Goal: Transaction & Acquisition: Obtain resource

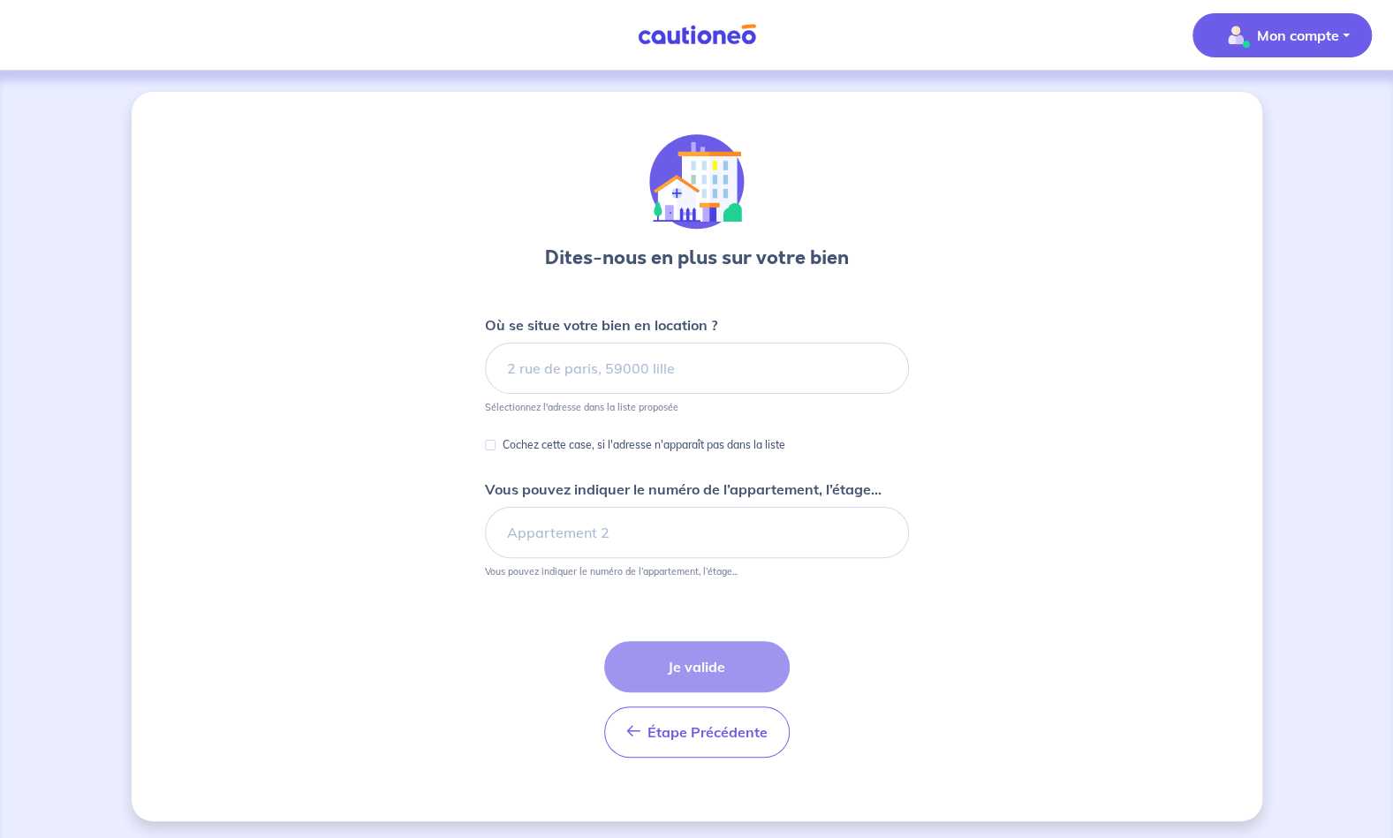
click at [1330, 42] on p "Mon compte" at bounding box center [1298, 35] width 82 height 21
click at [1258, 110] on link "Mes informations" at bounding box center [1264, 109] width 142 height 28
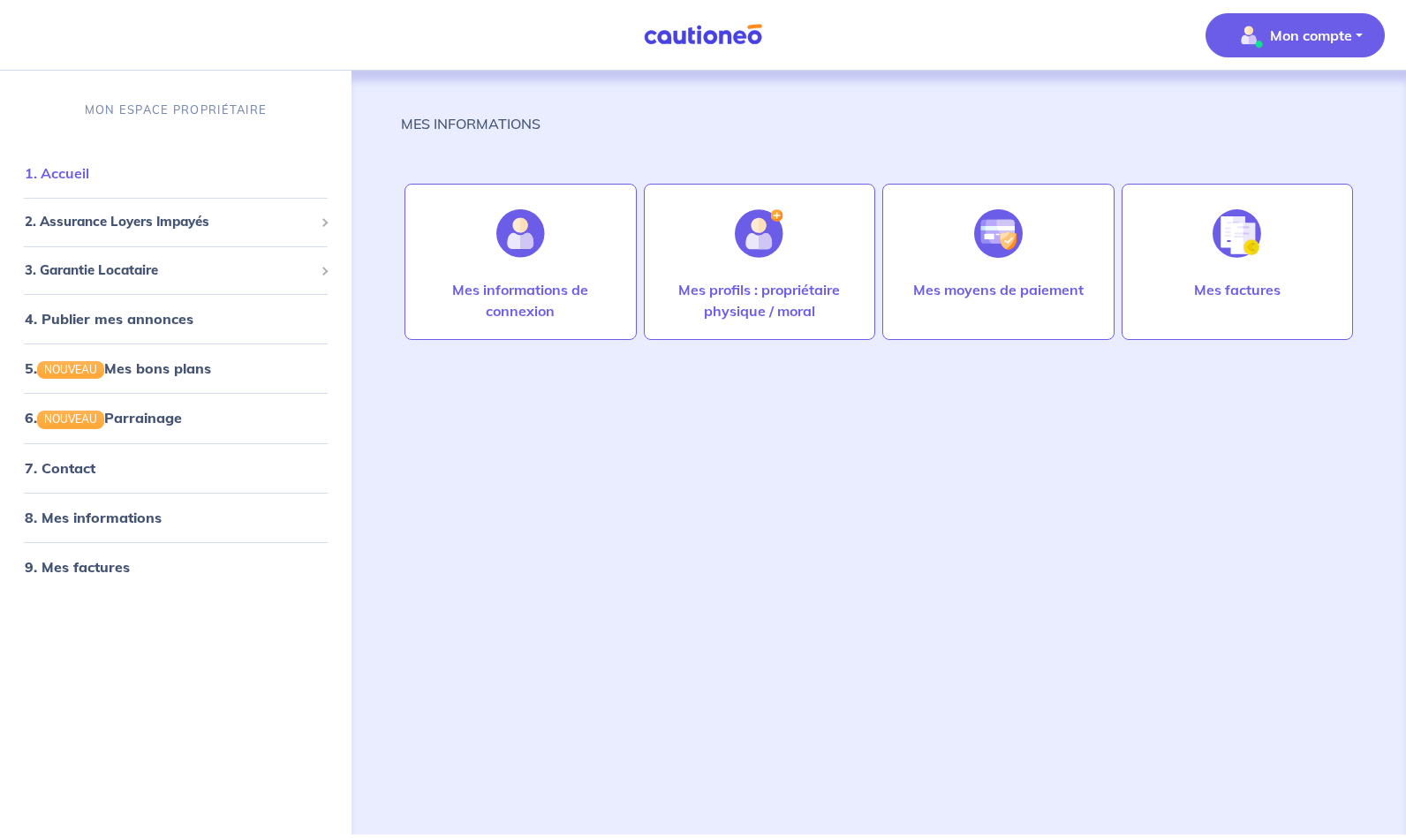
click at [72, 178] on link "1. Accueil" at bounding box center [57, 173] width 64 height 18
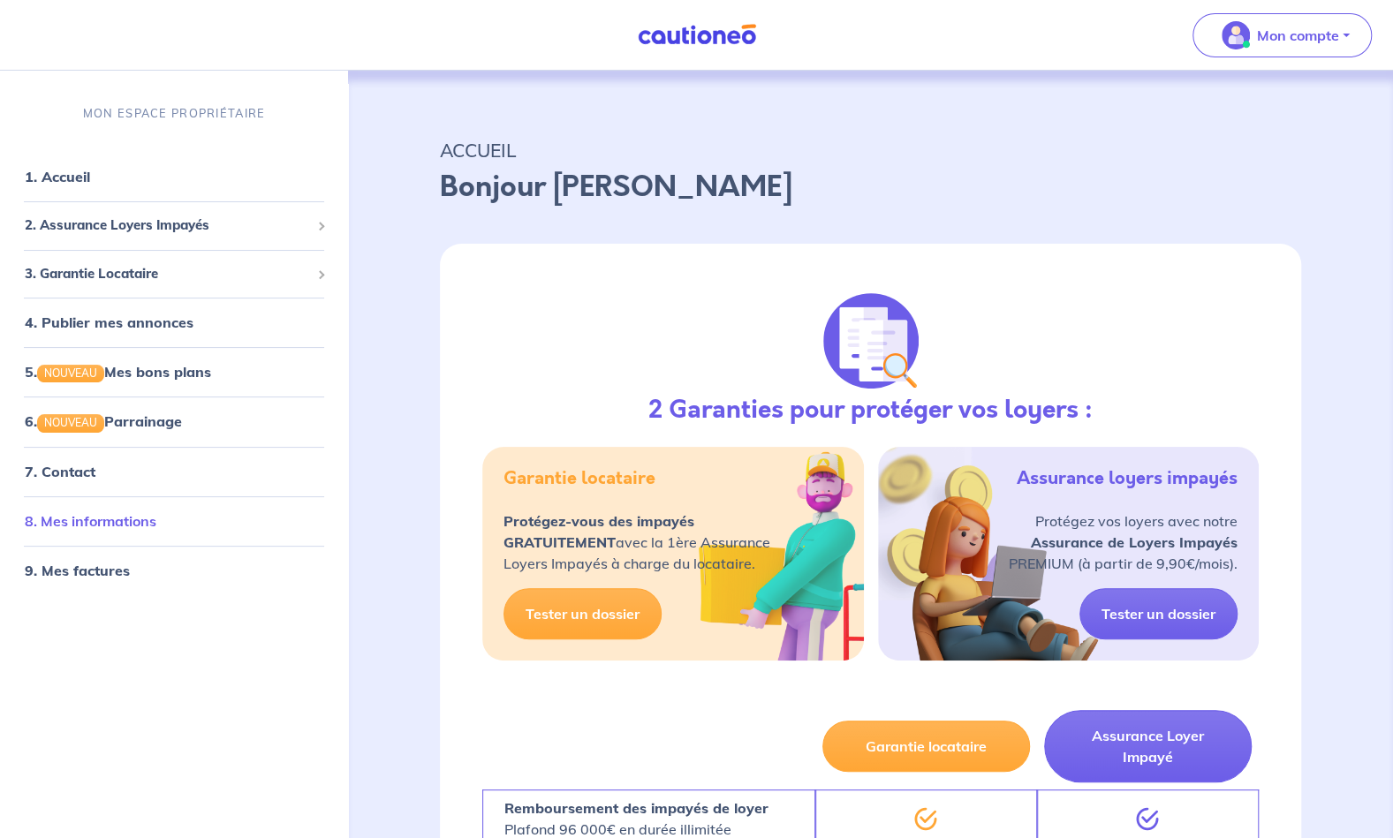
click at [124, 525] on link "8. Mes informations" at bounding box center [91, 520] width 132 height 18
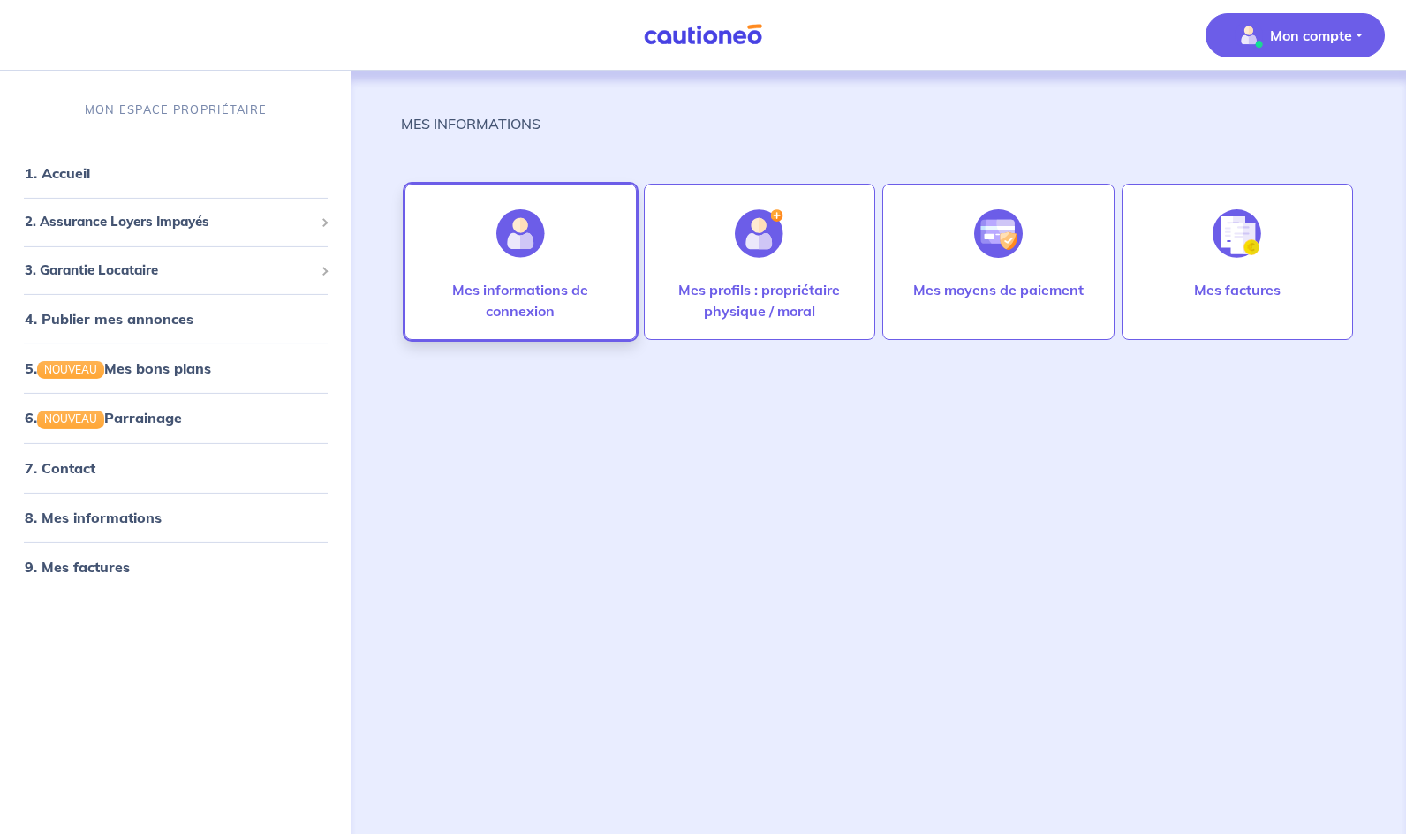
click at [525, 293] on p "Mes informations de connexion" at bounding box center [520, 300] width 195 height 42
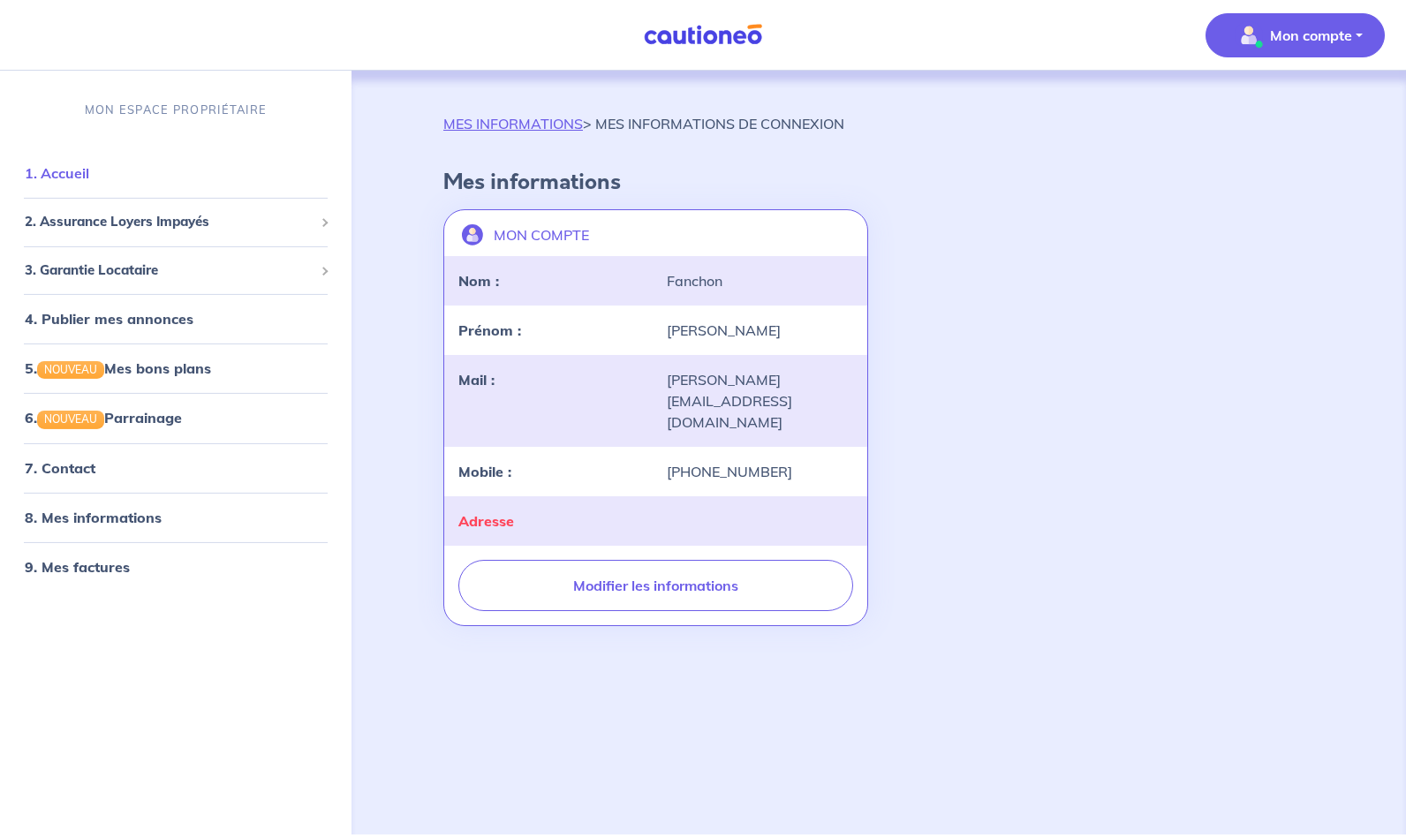
click at [83, 175] on link "1. Accueil" at bounding box center [57, 173] width 64 height 18
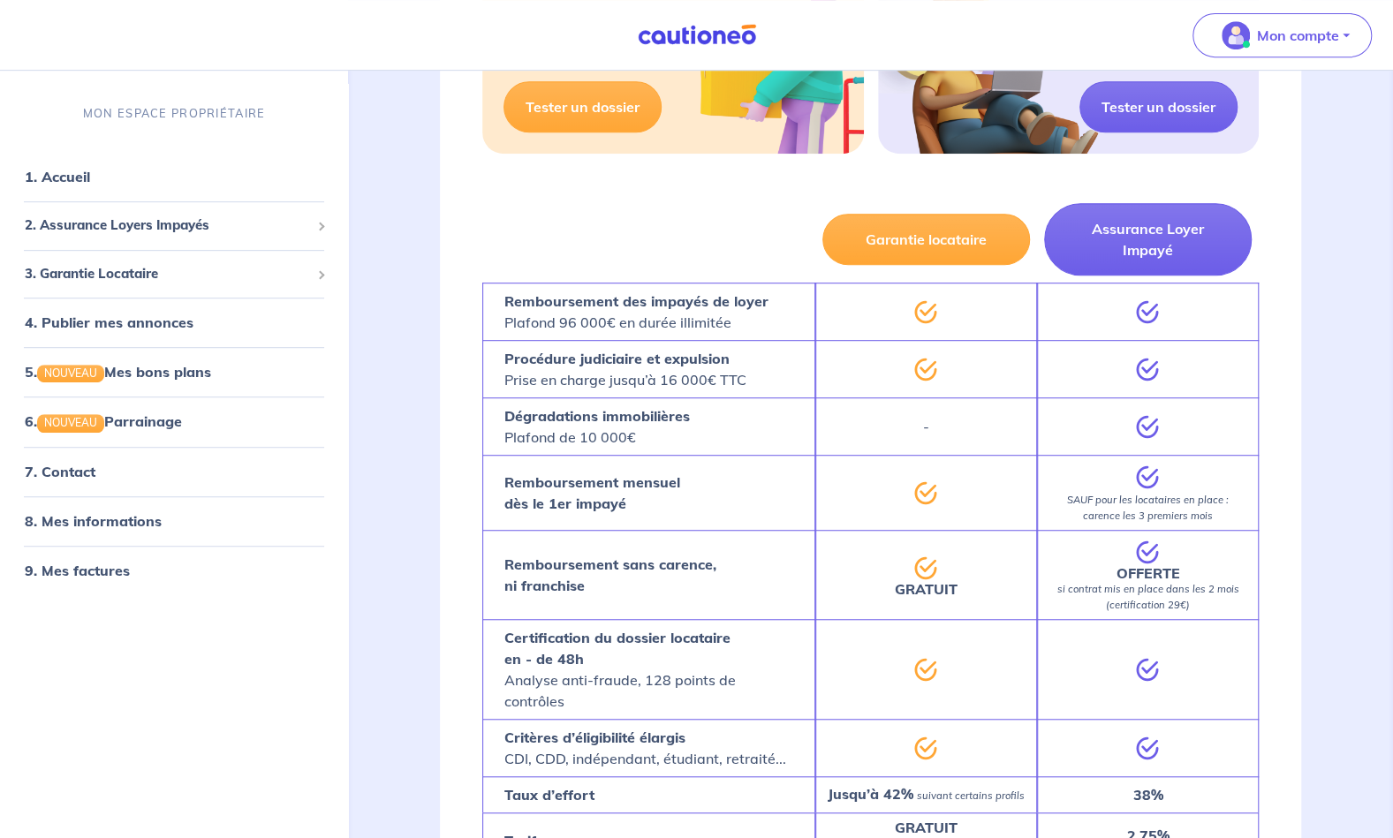
scroll to position [421, 0]
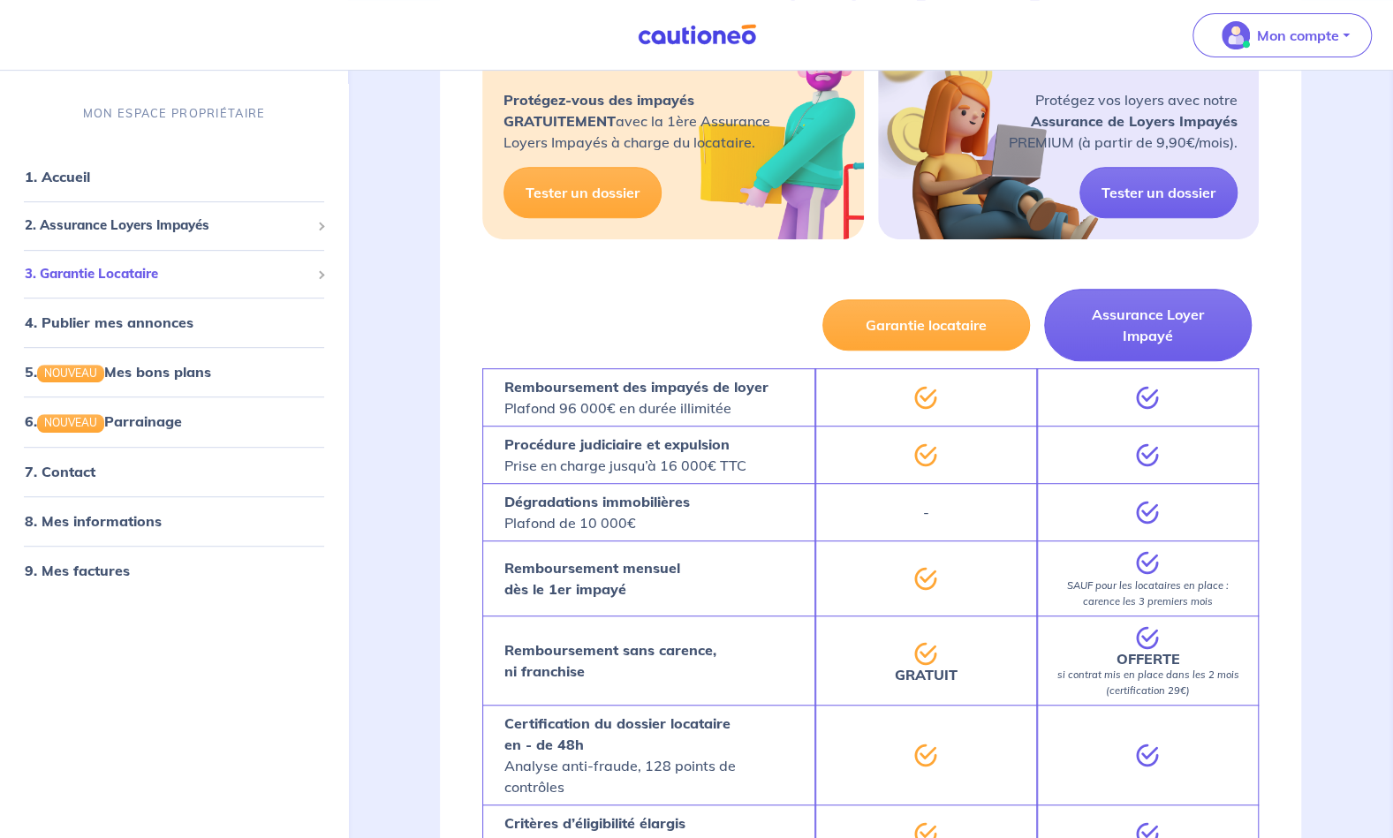
click at [318, 272] on span at bounding box center [320, 274] width 9 height 9
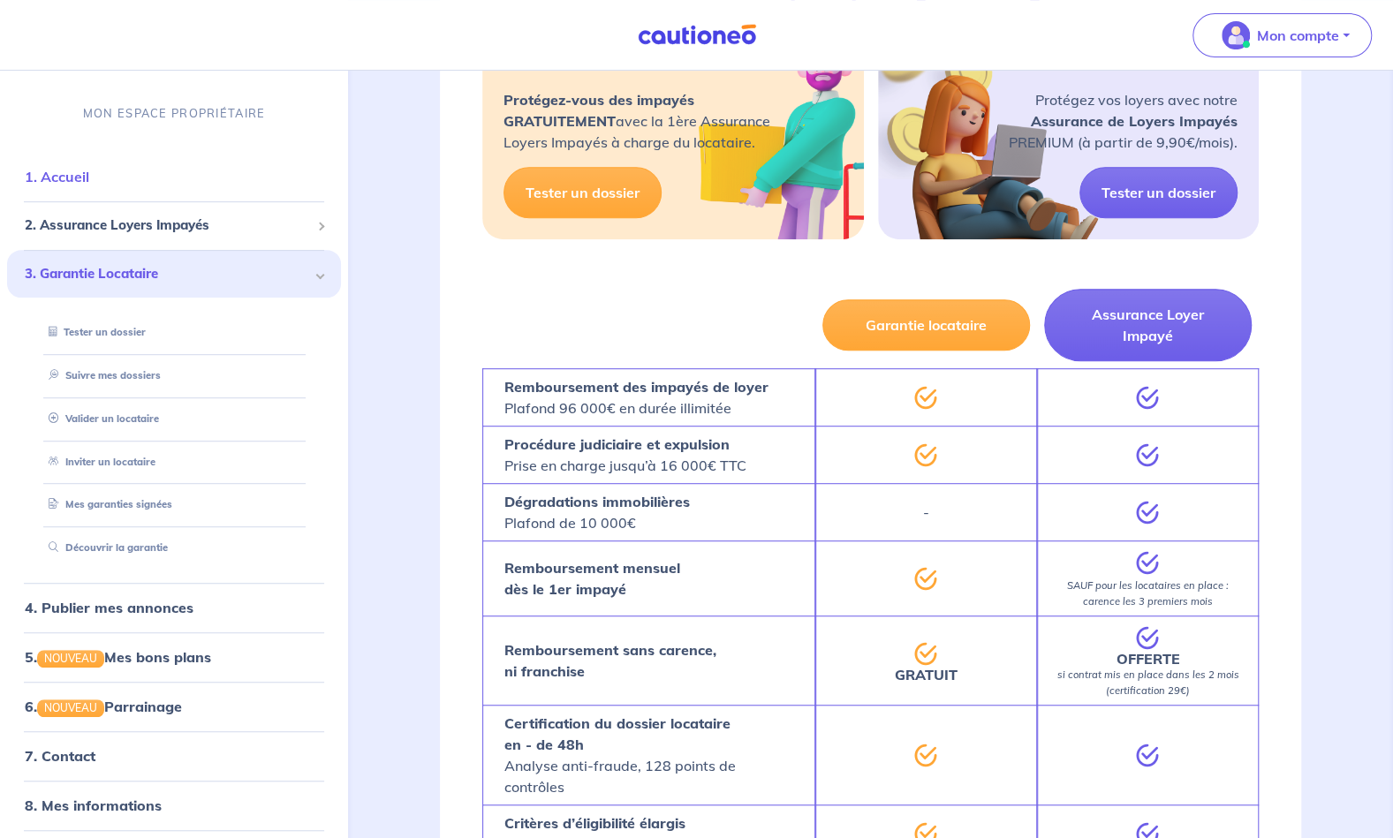
click at [64, 173] on link "1. Accueil" at bounding box center [57, 177] width 64 height 18
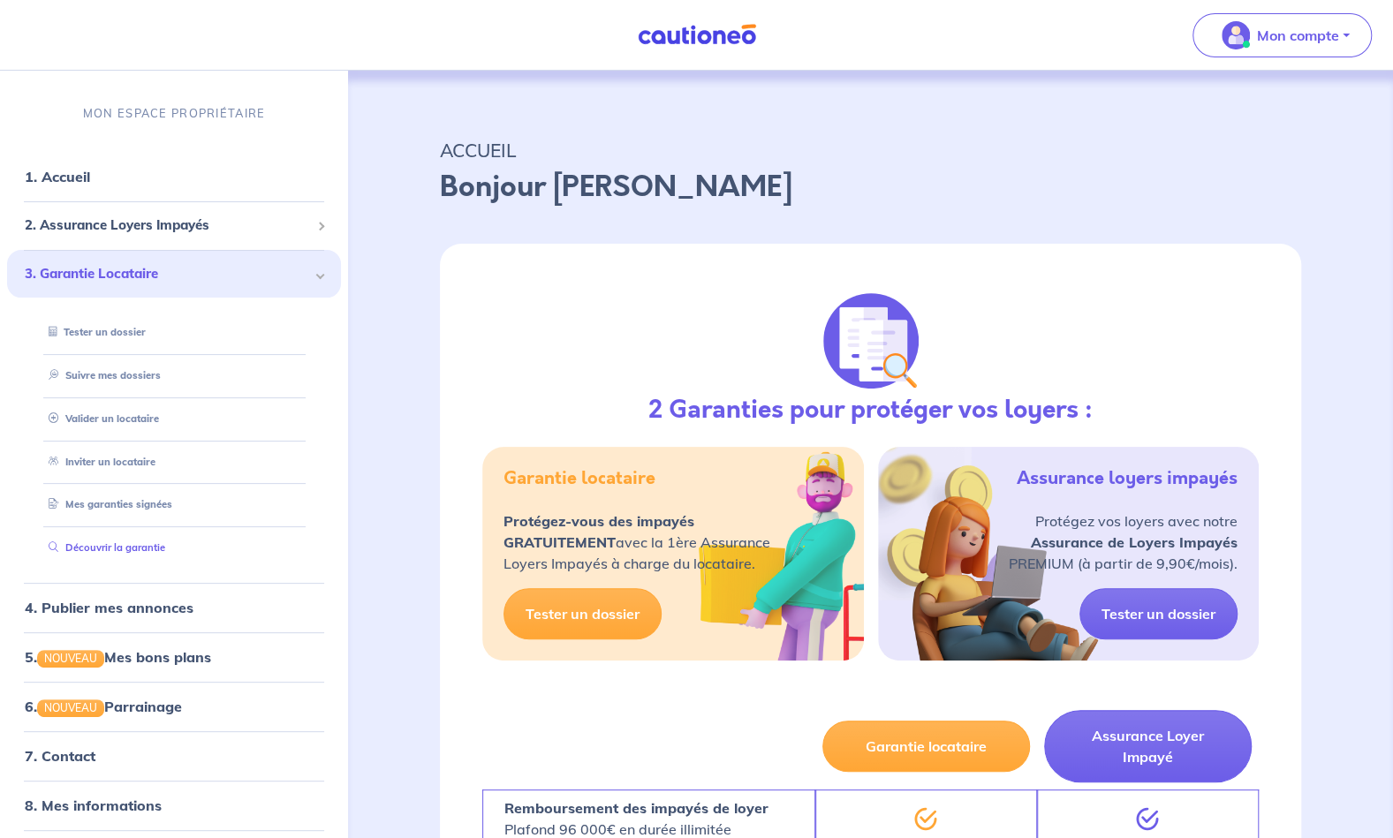
click at [100, 554] on link "Découvrir la garantie" at bounding box center [104, 547] width 124 height 12
click at [952, 745] on button "Garantie locataire" at bounding box center [926, 746] width 208 height 51
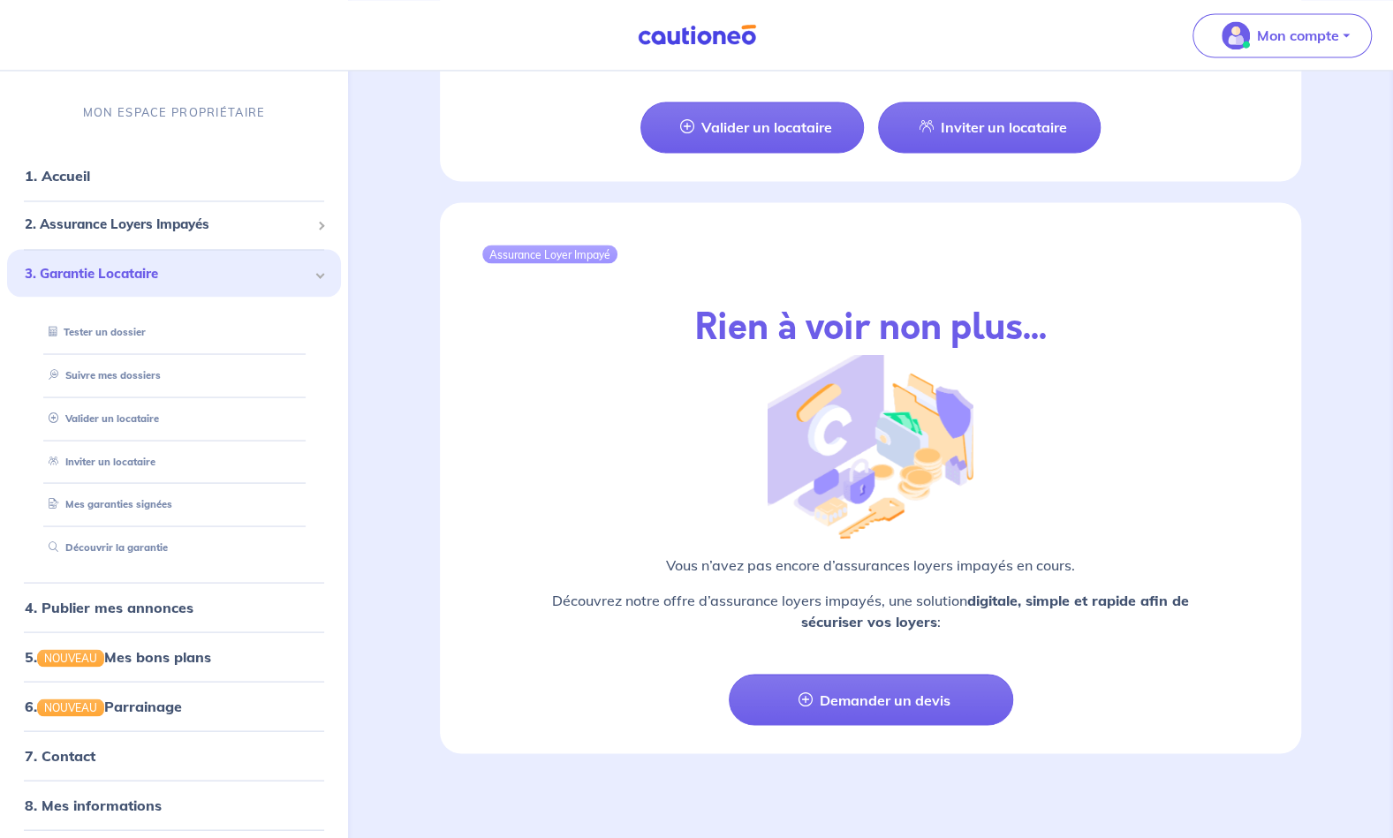
scroll to position [1856, 0]
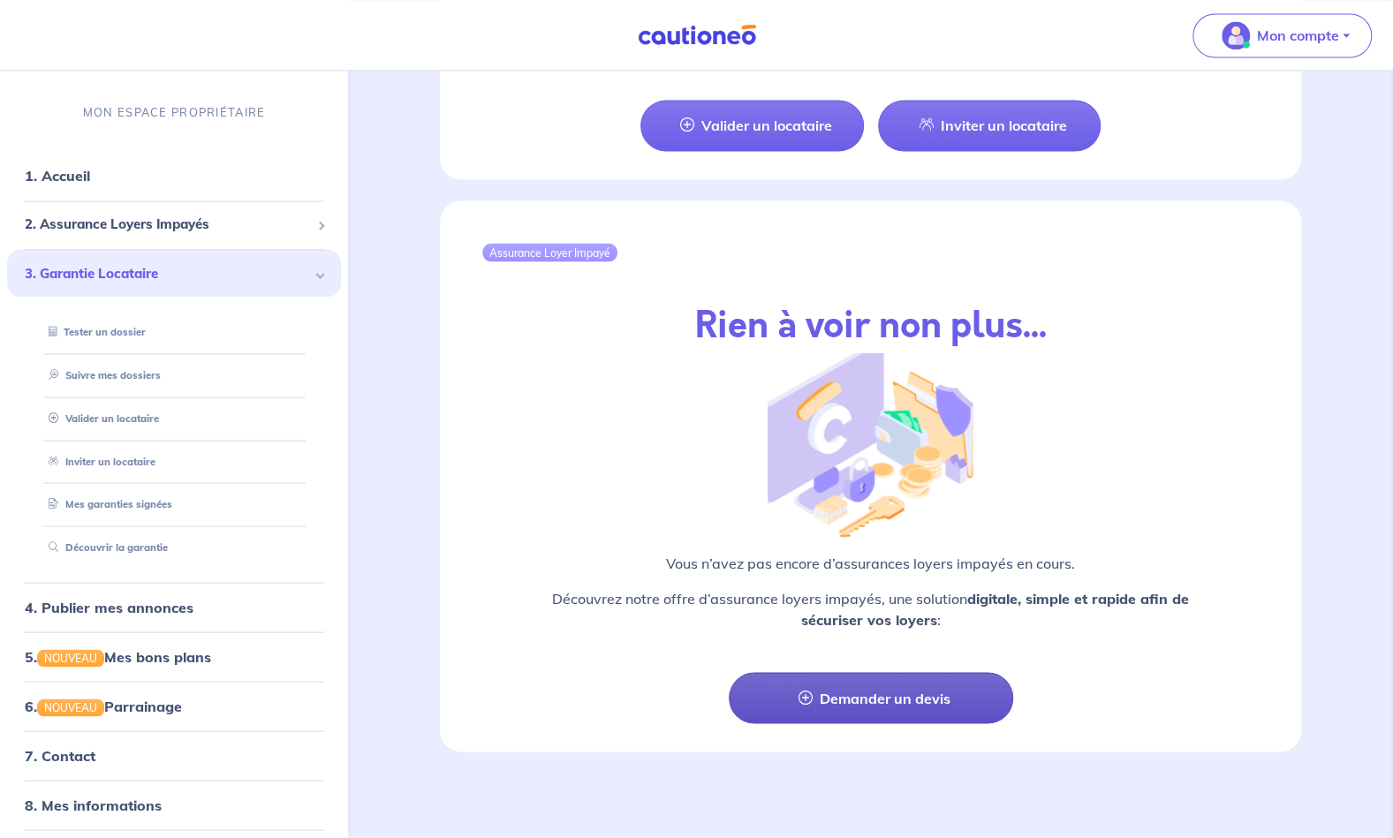
click at [903, 696] on link "Demander un devis" at bounding box center [871, 697] width 284 height 51
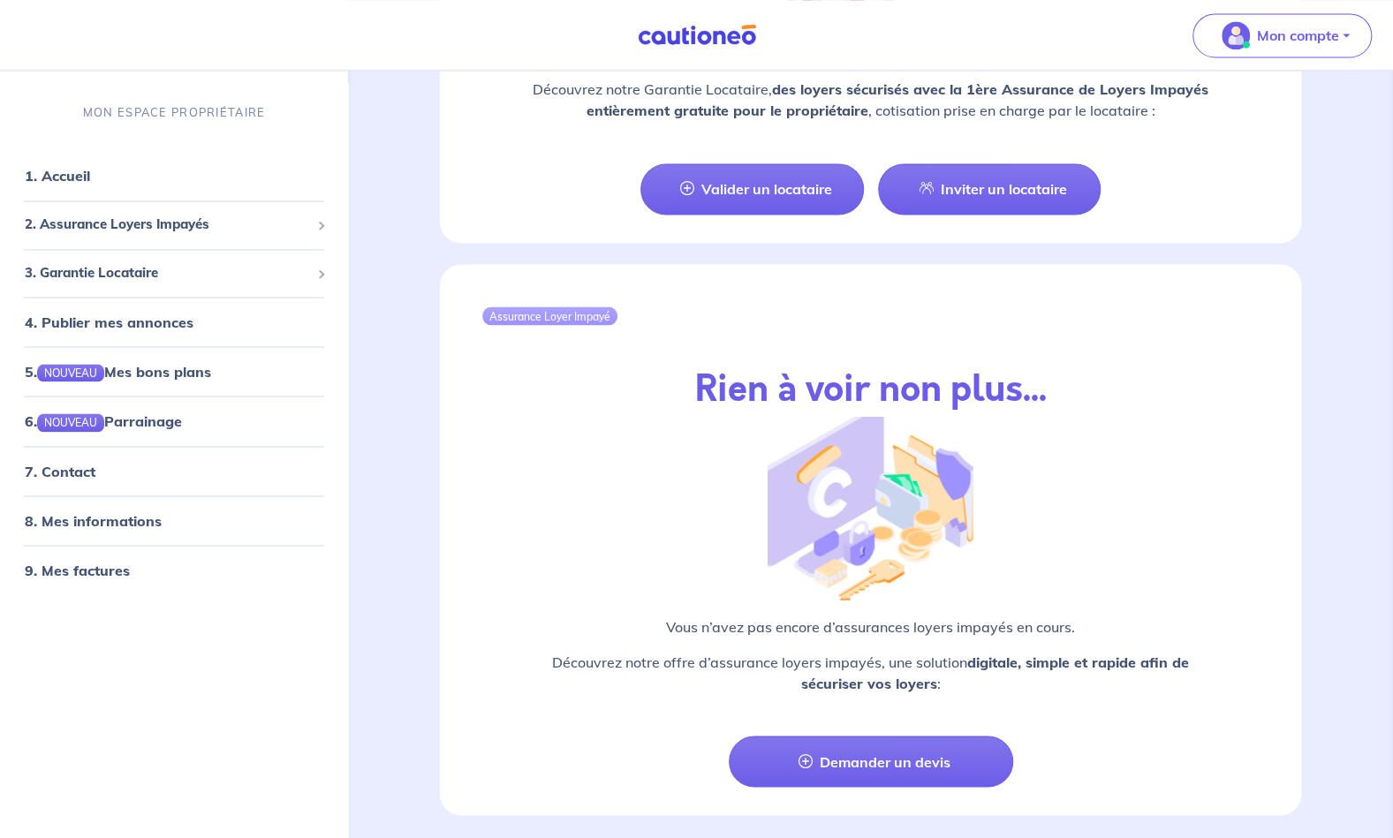
scroll to position [1856, 0]
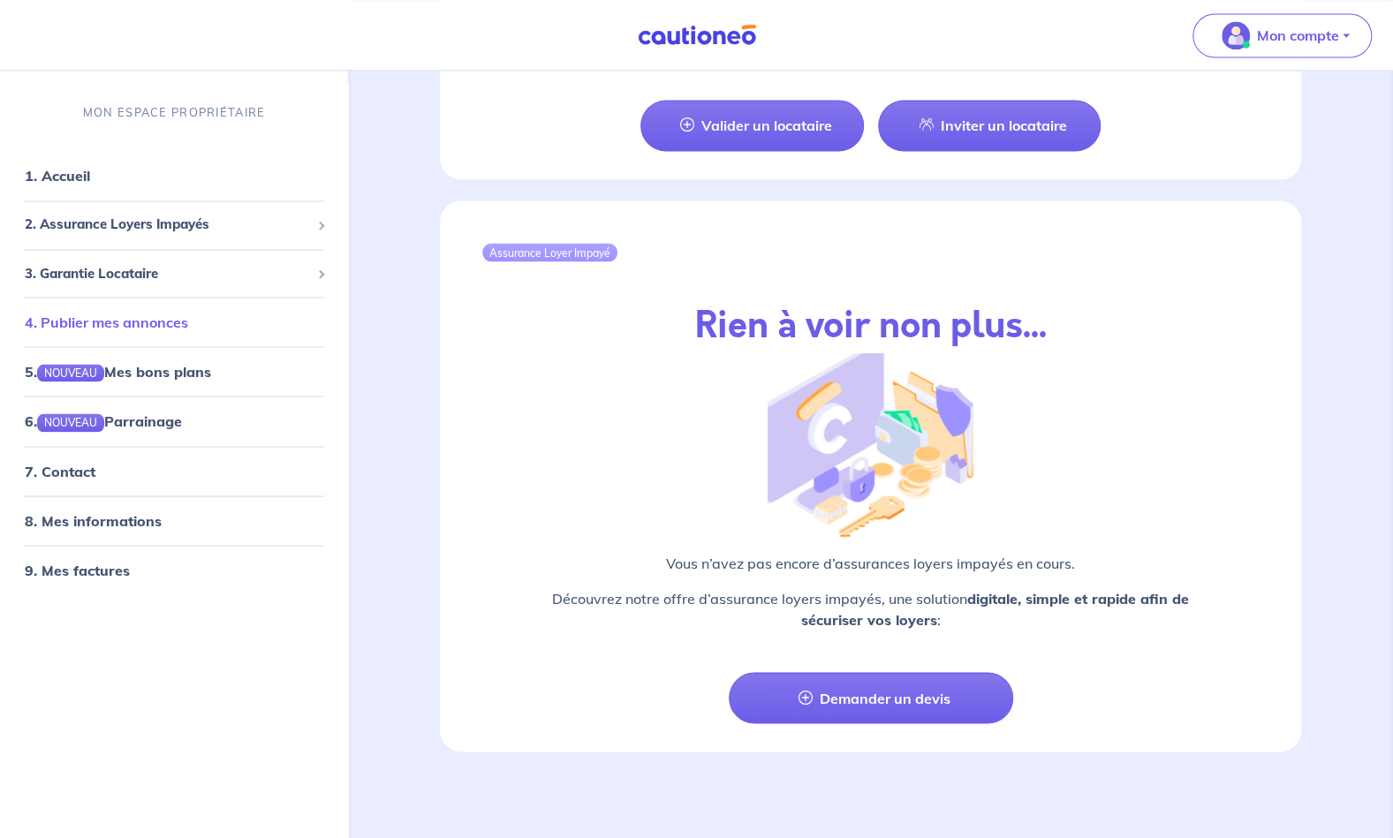
click at [118, 319] on link "4. Publier mes annonces" at bounding box center [106, 323] width 163 height 18
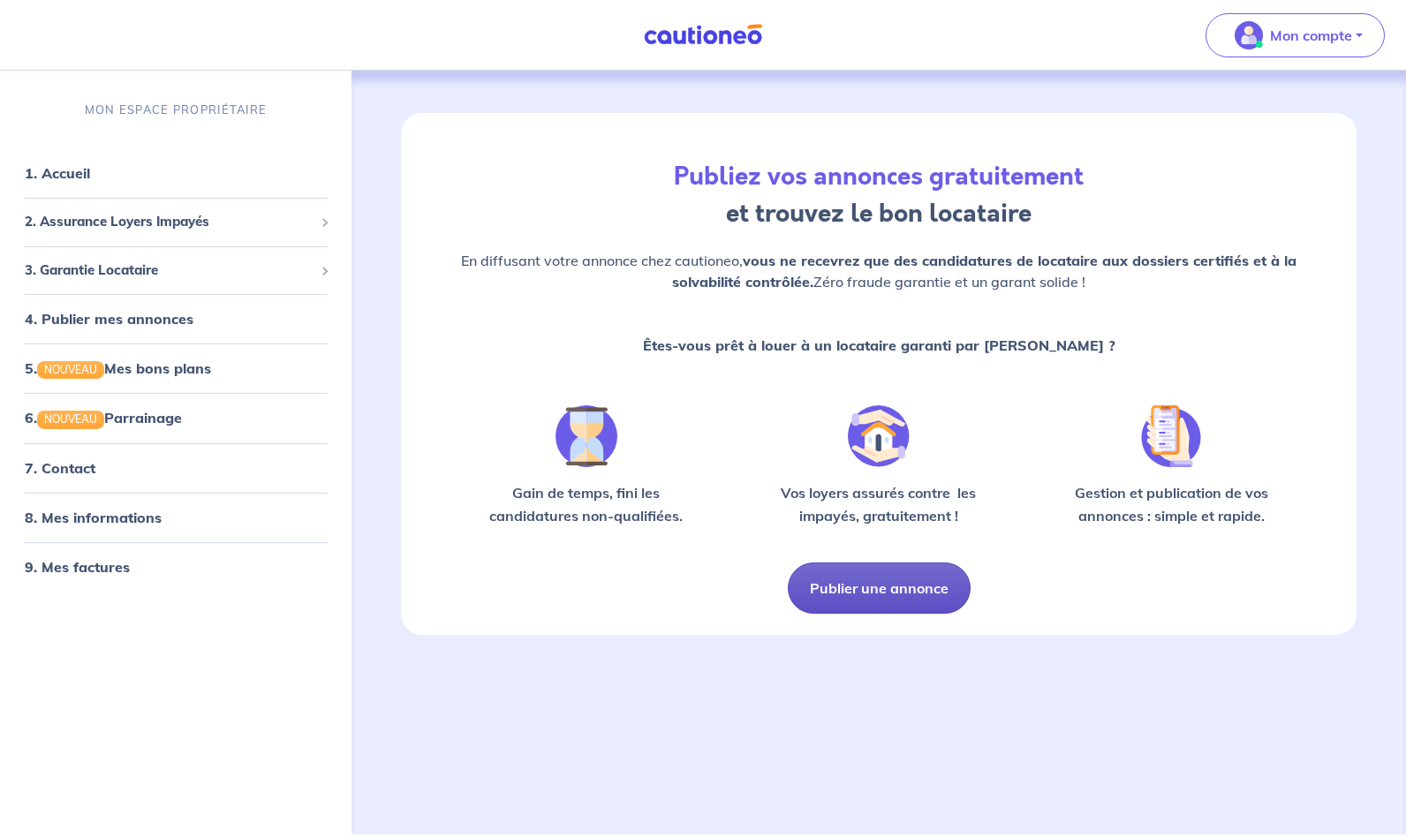
click at [865, 600] on button "Publier une annonce" at bounding box center [879, 588] width 183 height 51
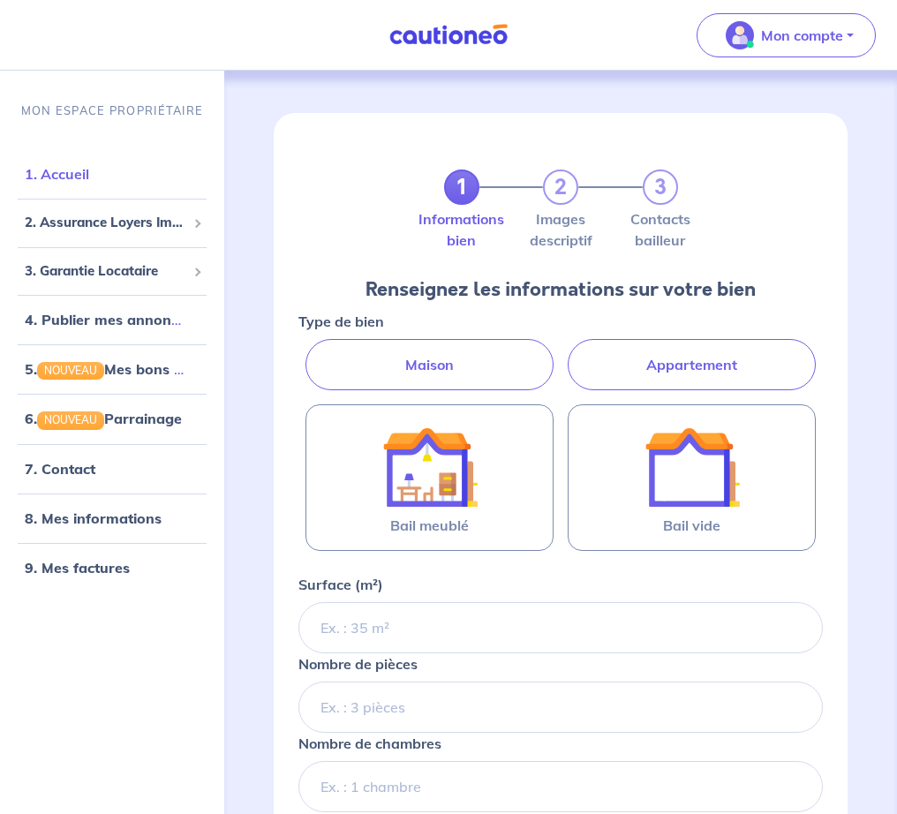
click at [58, 179] on link "1. Accueil" at bounding box center [57, 174] width 64 height 18
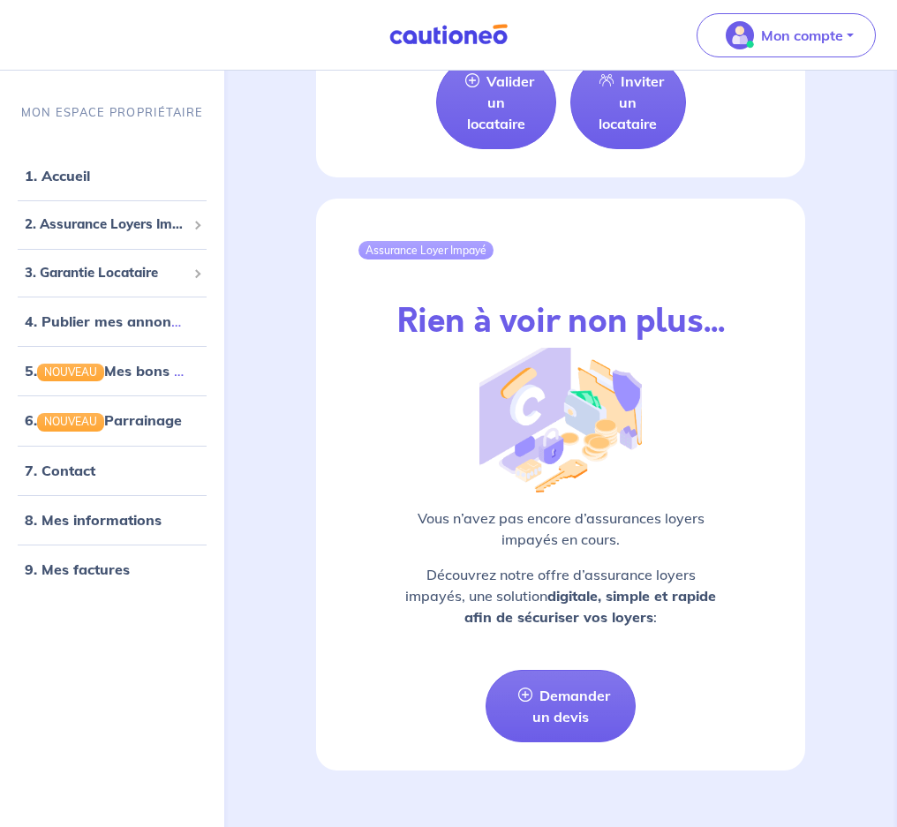
scroll to position [2629, 0]
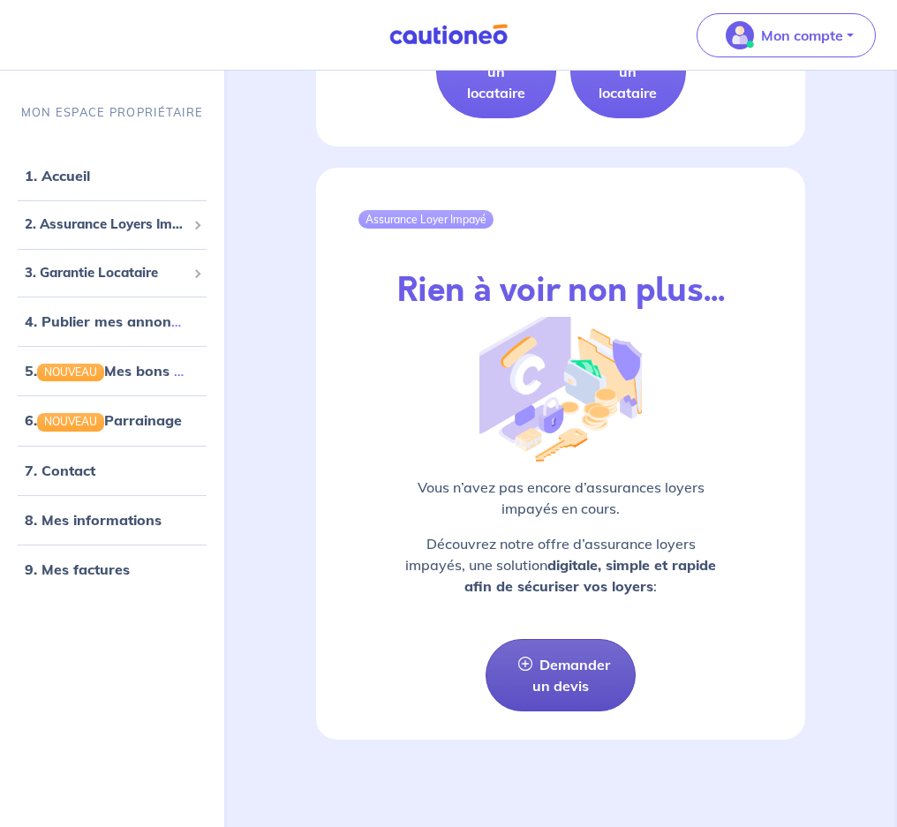
click at [568, 679] on link "Demander un devis" at bounding box center [561, 675] width 151 height 72
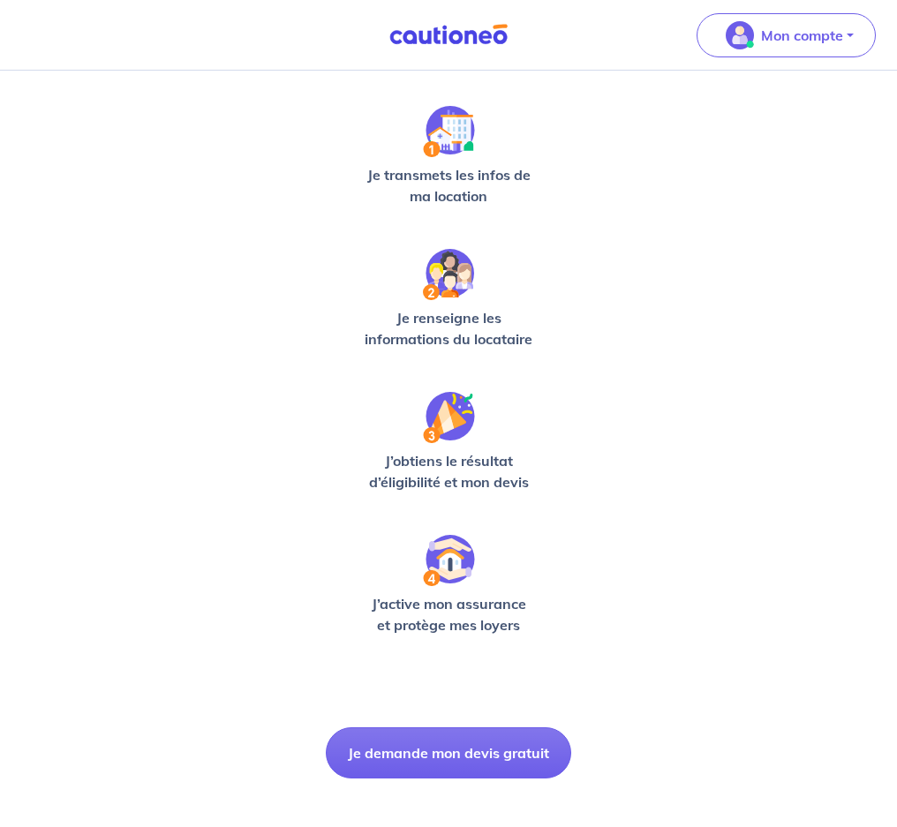
scroll to position [252, 0]
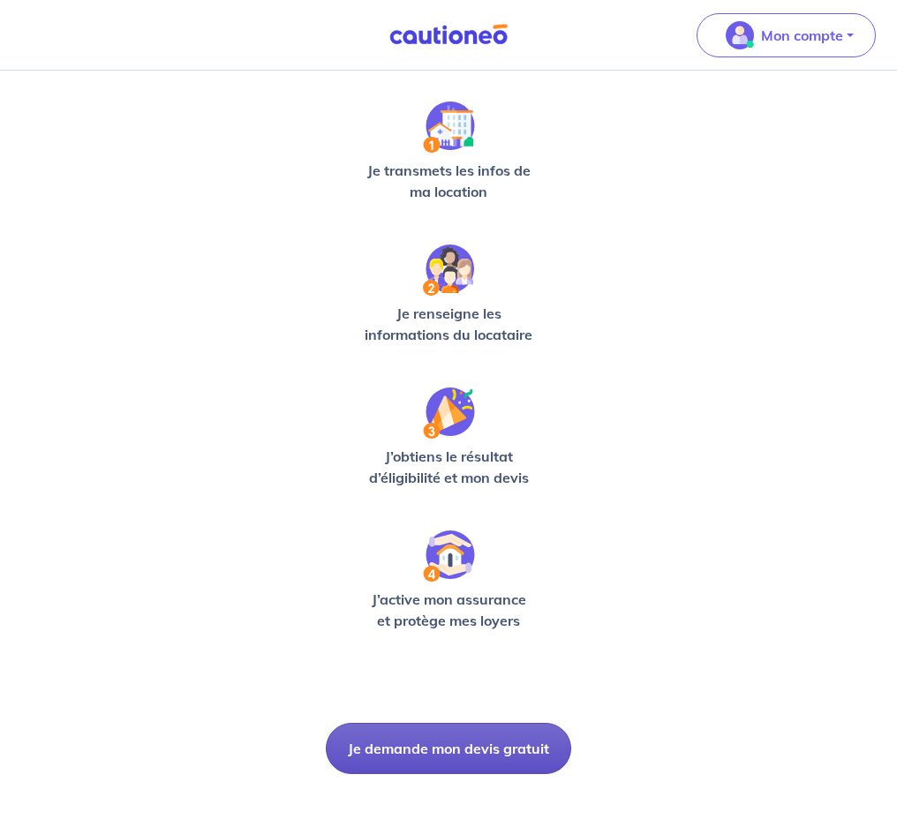
click at [482, 748] on button "Je demande mon devis gratuit" at bounding box center [449, 748] width 246 height 51
